Goal: Transaction & Acquisition: Obtain resource

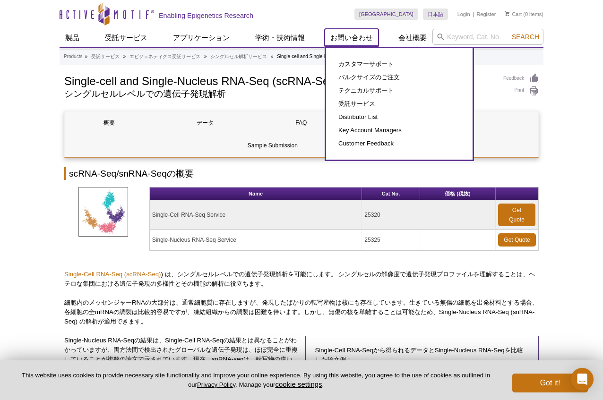
click at [355, 40] on link "お問い合わせ" at bounding box center [352, 38] width 54 height 18
click at [357, 103] on link "受託サービス" at bounding box center [399, 103] width 128 height 13
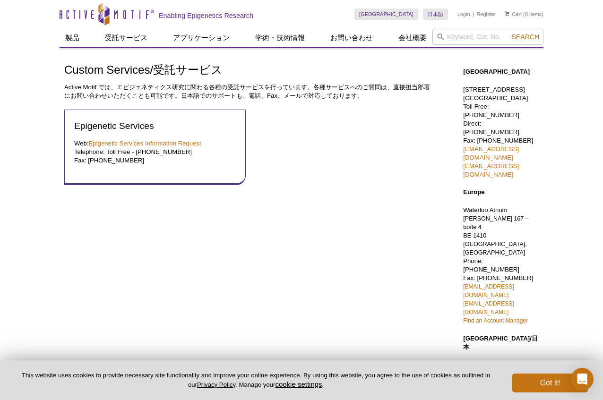
scroll to position [47, 0]
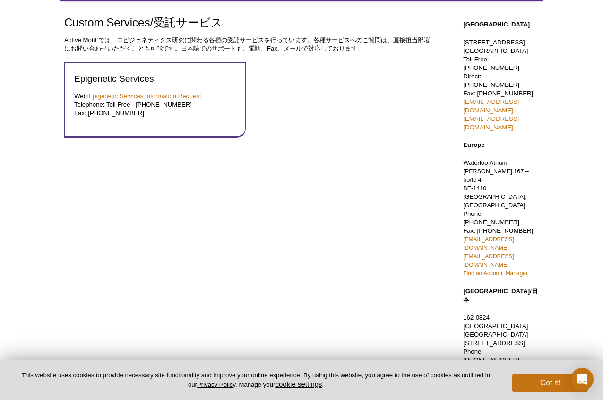
click at [519, 374] on link "[EMAIL_ADDRESS][DOMAIN_NAME]" at bounding box center [491, 382] width 56 height 16
click at [512, 374] on link "[EMAIL_ADDRESS][DOMAIN_NAME]" at bounding box center [491, 382] width 56 height 16
drag, startPoint x: 455, startPoint y: 265, endPoint x: 552, endPoint y: 270, distance: 97.5
click at [552, 270] on div "Active Motif Logo Enabling Epigenetics Research 0 Search Skip to content Active…" at bounding box center [301, 288] width 603 height 671
copy link "[EMAIL_ADDRESS][DOMAIN_NAME]"
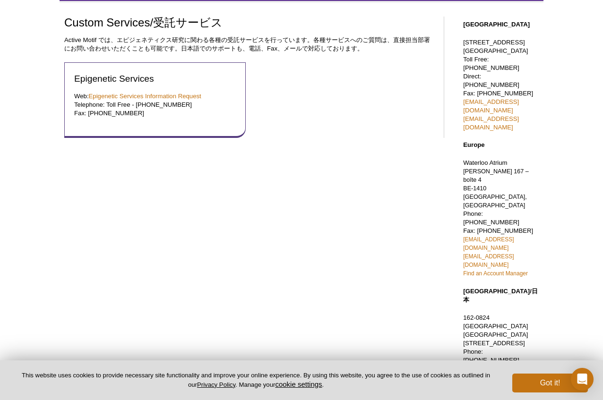
scroll to position [0, 0]
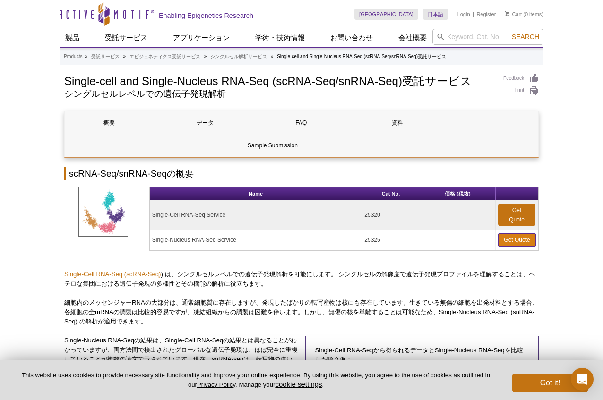
click at [505, 239] on link "Get Quote" at bounding box center [517, 239] width 38 height 13
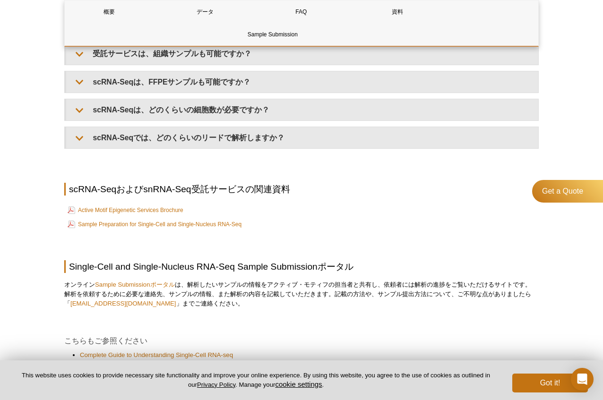
scroll to position [1261, 0]
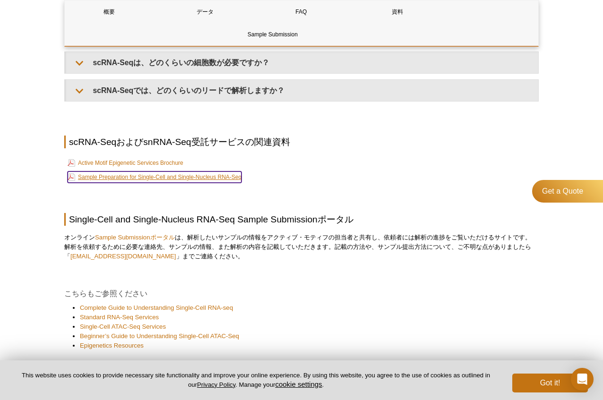
click at [139, 176] on link "Sample Preparation for Single-Cell and Single-Nucleus RNA-Seq" at bounding box center [155, 177] width 174 height 11
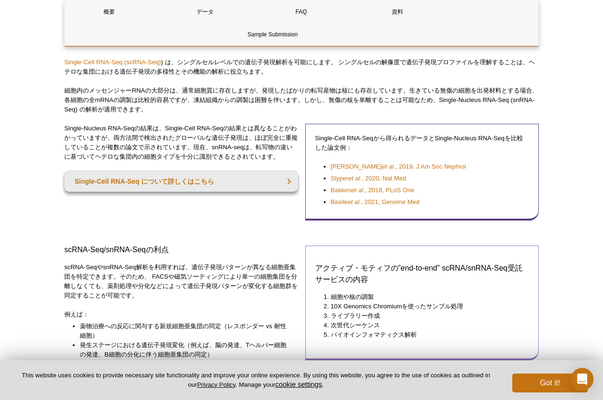
scroll to position [283, 0]
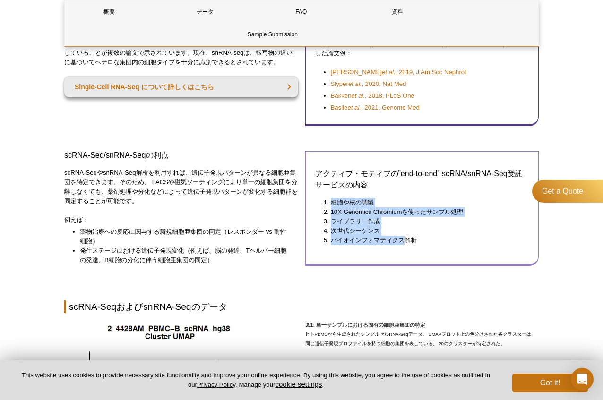
drag, startPoint x: 323, startPoint y: 203, endPoint x: 406, endPoint y: 236, distance: 89.9
click at [406, 236] on ol "細胞や核の調製 10X Genomics Chromiumを使ったサンプル処理 ライブラリー作成 次世代シーケンス バイオインフォマティクス解析" at bounding box center [417, 221] width 205 height 47
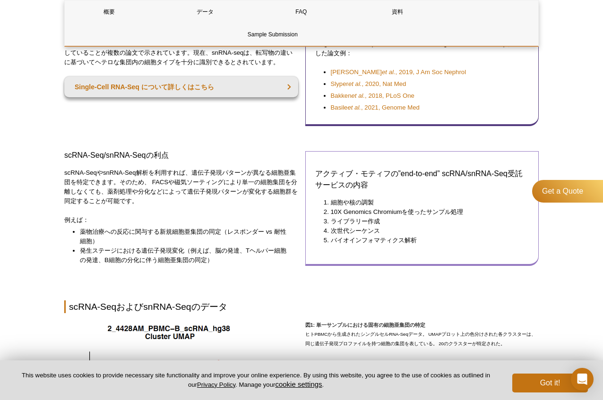
click at [437, 239] on li "バイオインフォマティクス解析" at bounding box center [425, 240] width 189 height 9
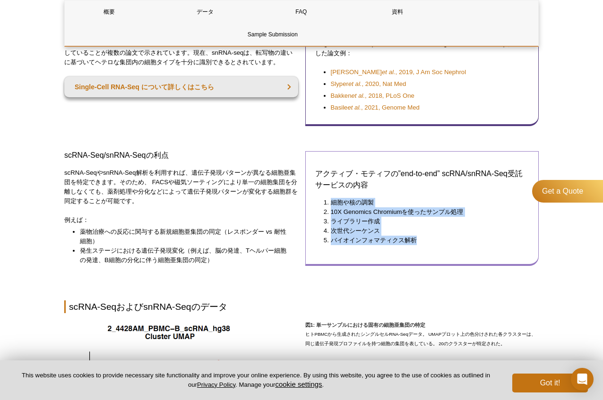
drag, startPoint x: 322, startPoint y: 200, endPoint x: 442, endPoint y: 246, distance: 128.9
click at [442, 246] on div "アクティブ・モティフの”end-to-end” scRNA/snRNA-Seq受託サービスの内容 細胞や核の調製 10X Genomics Chromiumを…" at bounding box center [422, 208] width 234 height 115
drag, startPoint x: 424, startPoint y: 245, endPoint x: 337, endPoint y: 207, distance: 94.8
click at [339, 208] on div "アクティブ・モティフの”end-to-end” scRNA/snRNA-Seq受託サービスの内容 細胞や核の調製 10X Genomics Chromiumを…" at bounding box center [422, 208] width 234 height 115
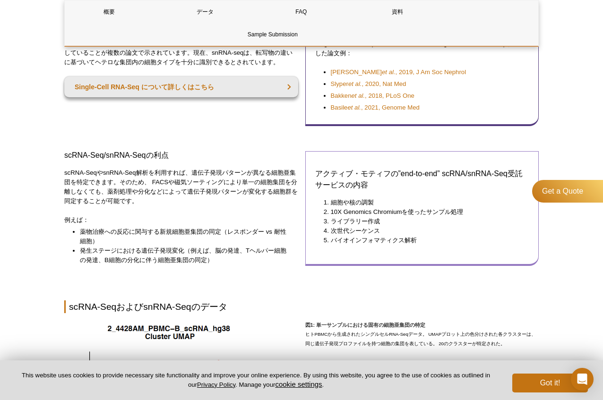
click at [331, 200] on li "細胞や核の調製" at bounding box center [425, 202] width 189 height 9
drag, startPoint x: 324, startPoint y: 200, endPoint x: 327, endPoint y: 205, distance: 5.5
click at [331, 205] on li "細胞や核の調製" at bounding box center [425, 202] width 189 height 9
click at [370, 214] on li "10X Genomics Chromiumを使ったサンプル処理" at bounding box center [425, 211] width 189 height 9
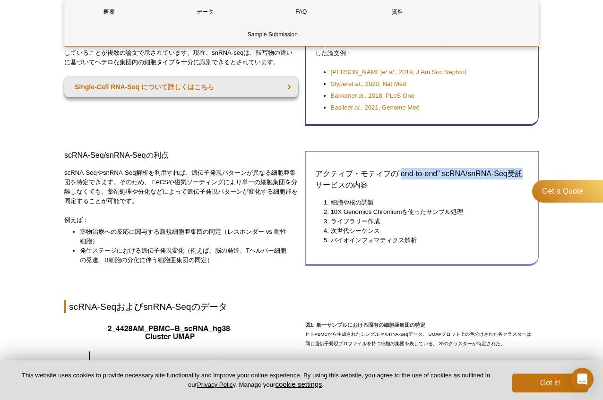
drag, startPoint x: 401, startPoint y: 175, endPoint x: 520, endPoint y: 176, distance: 119.5
click at [520, 176] on h3 "アクティブ・モティフの”end-to-end” scRNA/snRNA-Seq受託サービスの内容" at bounding box center [422, 179] width 214 height 23
drag, startPoint x: 402, startPoint y: 174, endPoint x: 526, endPoint y: 173, distance: 124.3
click at [526, 173] on h3 "アクティブ・モティフの”end-to-end” scRNA/snRNA-Seq受託サービスの内容" at bounding box center [422, 179] width 214 height 23
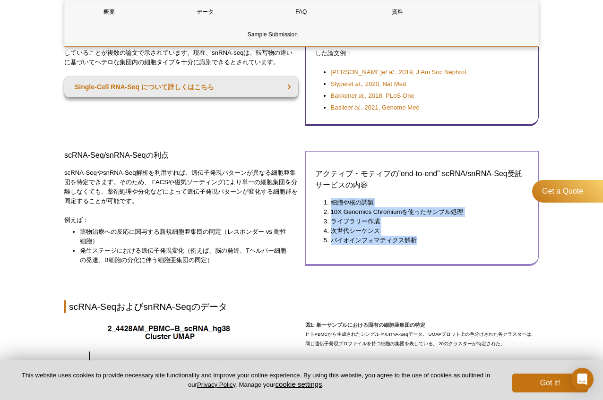
drag, startPoint x: 324, startPoint y: 202, endPoint x: 435, endPoint y: 240, distance: 116.7
click at [435, 240] on ol "細胞や核の調製 10X Genomics Chromiumを使ったサンプル処理 ライブラリー作成 次世代シーケンス バイオインフォマティクス解析" at bounding box center [417, 221] width 205 height 47
copy ol "細胞や核の調製 10X Genomics Chromiumを使ったサンプル処理 ライブラリー作成 次世代シーケンス バイオインフォマティクス解析"
